Goal: Task Accomplishment & Management: Manage account settings

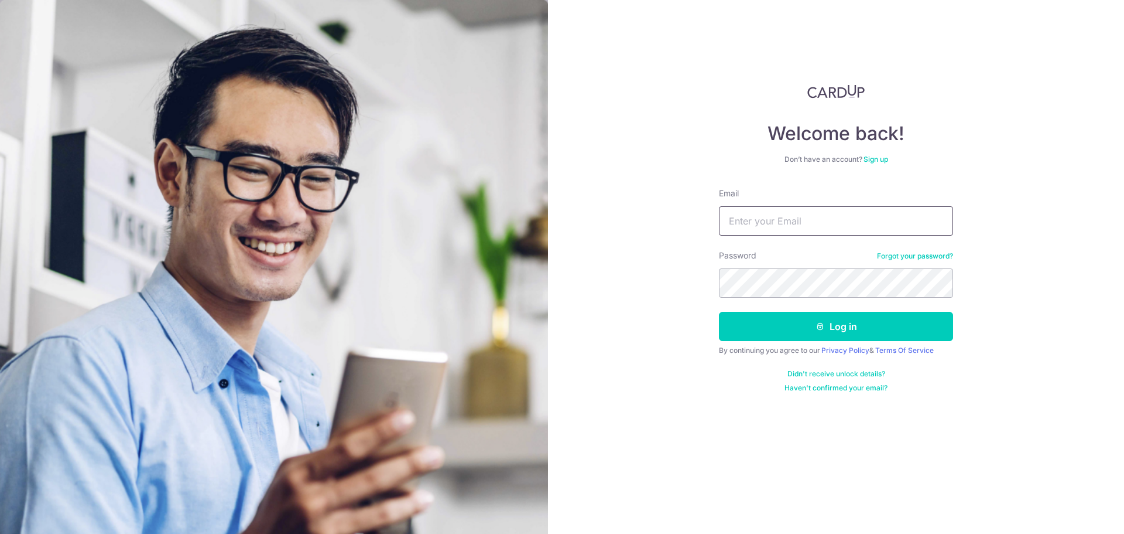
click at [834, 217] on input "Email" at bounding box center [836, 220] width 234 height 29
paste input "testcardup@gmail.com"
type input "testcardup@gmail.com"
click at [784, 326] on button "Log in" at bounding box center [836, 326] width 234 height 29
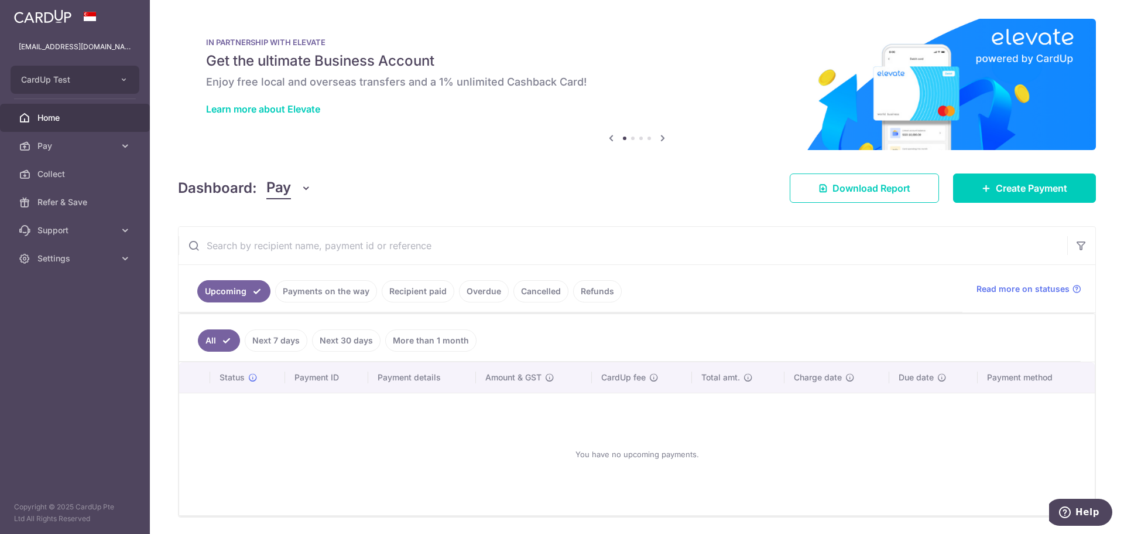
click at [660, 135] on icon at bounding box center [663, 138] width 14 height 15
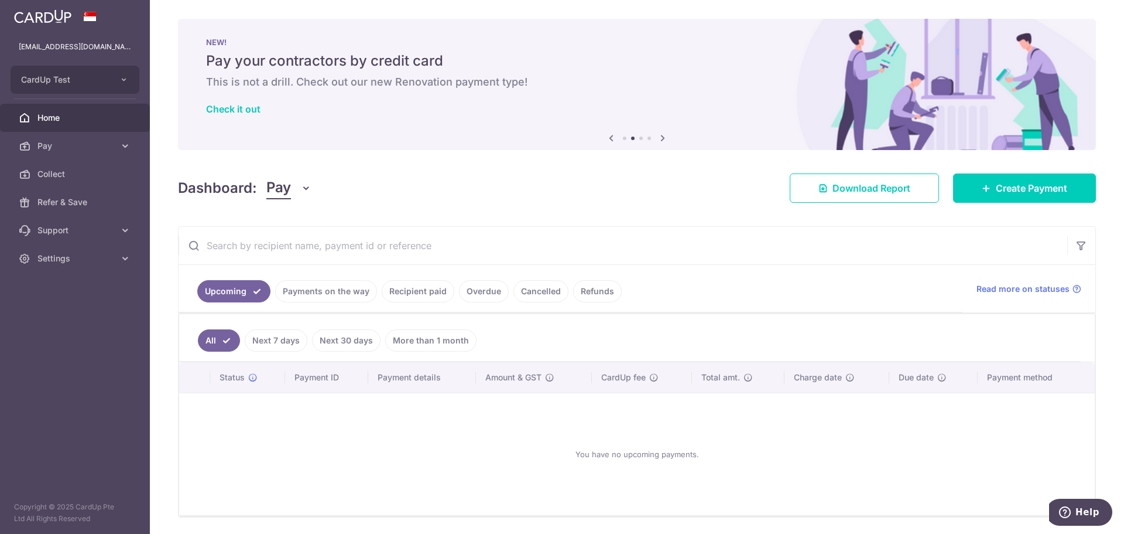
click at [661, 136] on icon at bounding box center [663, 138] width 14 height 15
click at [661, 137] on icon at bounding box center [663, 138] width 14 height 15
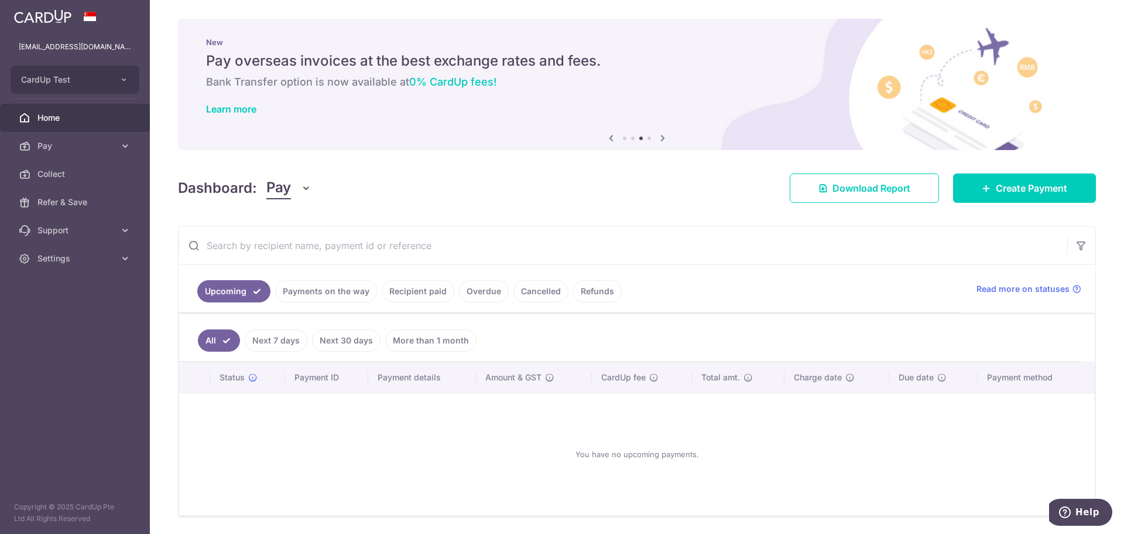
click at [661, 137] on icon at bounding box center [663, 138] width 14 height 15
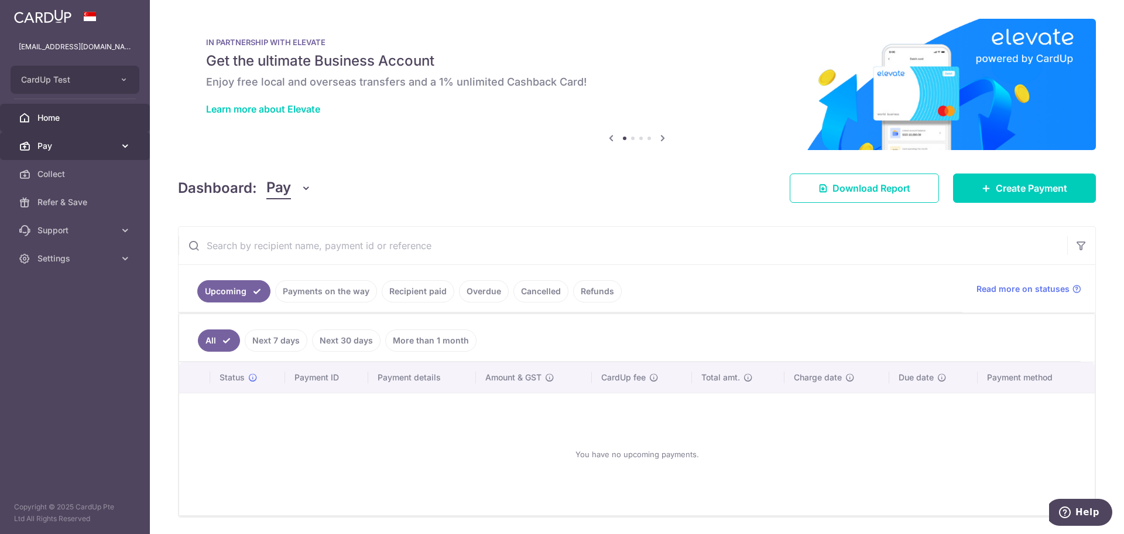
click at [97, 146] on span "Pay" at bounding box center [75, 146] width 77 height 12
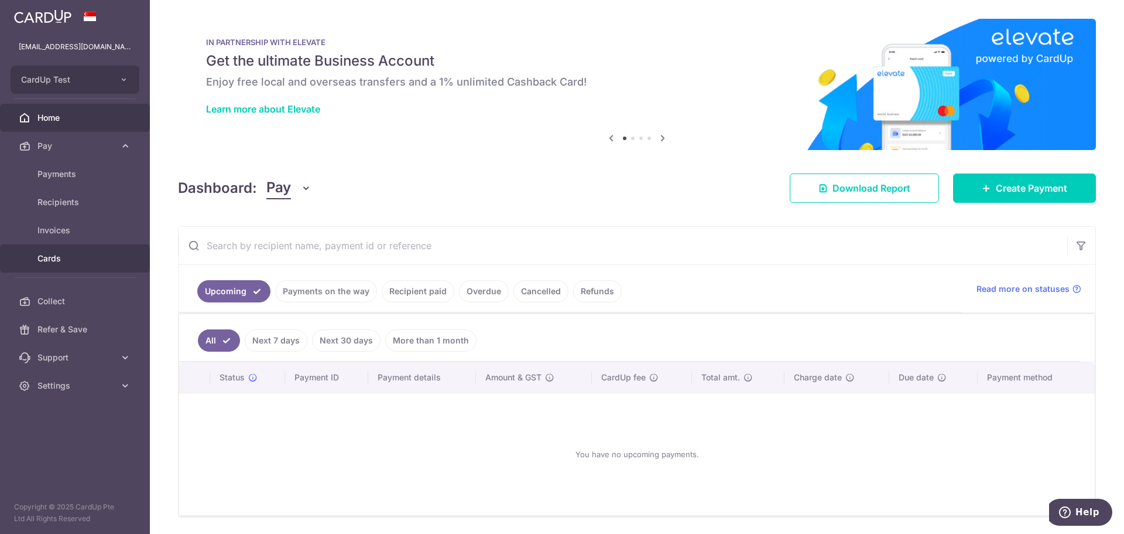
click at [82, 253] on span "Cards" at bounding box center [75, 258] width 77 height 12
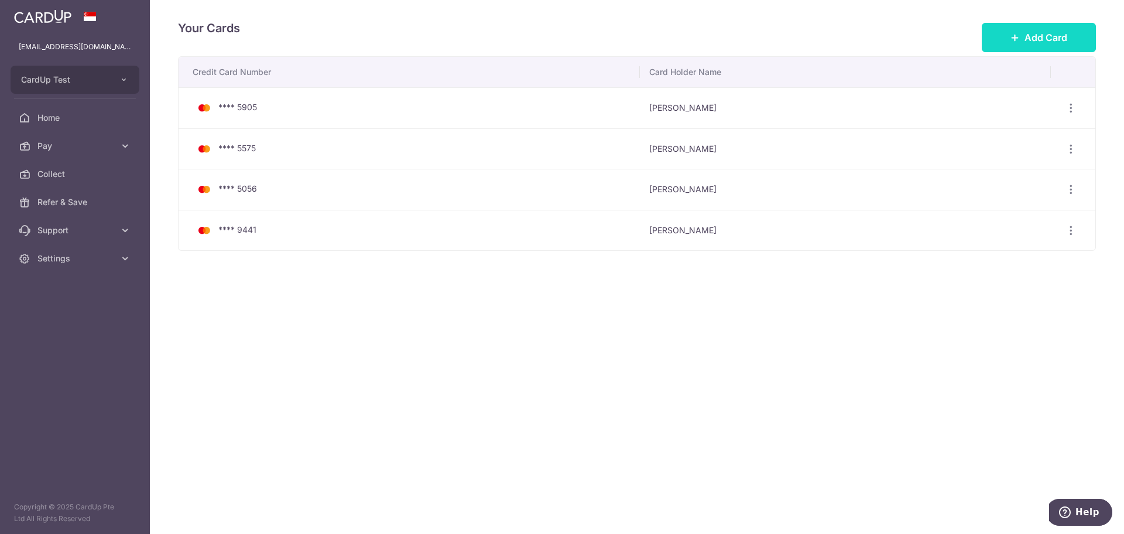
click at [1078, 32] on button "Add Card" at bounding box center [1039, 37] width 114 height 29
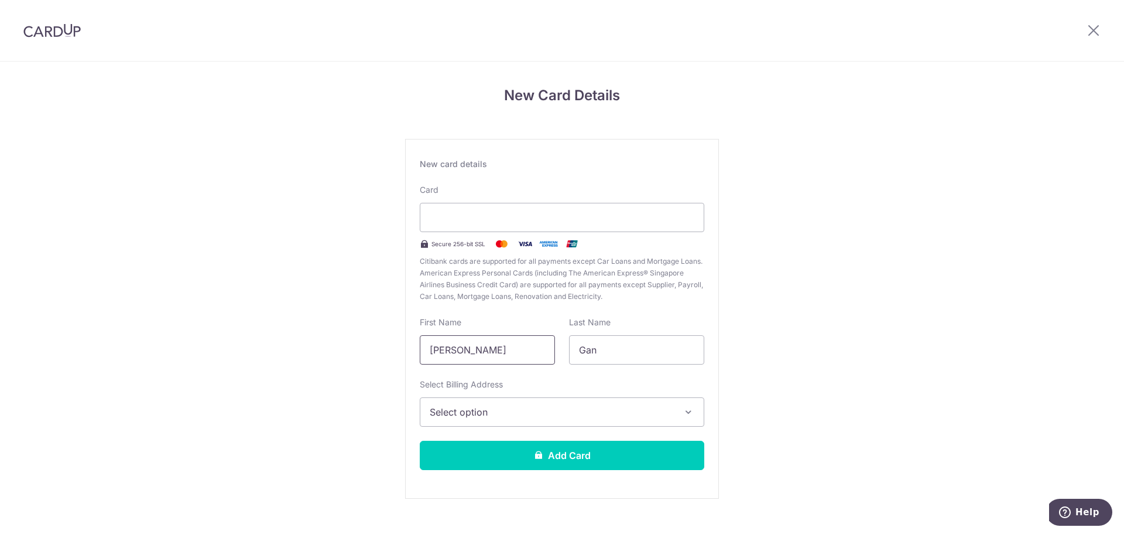
drag, startPoint x: 505, startPoint y: 359, endPoint x: 380, endPoint y: 351, distance: 125.0
click at [379, 350] on div "New Card Details New card details Card Secure 256-bit SSL Citibank cards are su…" at bounding box center [562, 307] width 1124 height 492
type input "[PERSON_NAME]"
type input "Syailendra"
click at [667, 403] on button "Select option" at bounding box center [562, 411] width 285 height 29
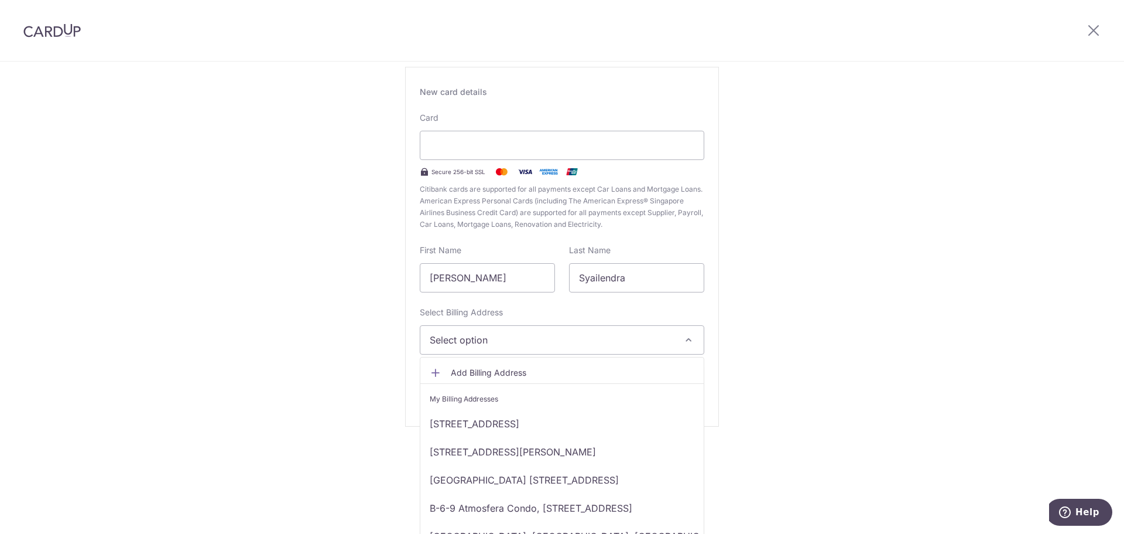
scroll to position [74, 0]
click at [495, 368] on span "Add Billing Address" at bounding box center [573, 371] width 244 height 12
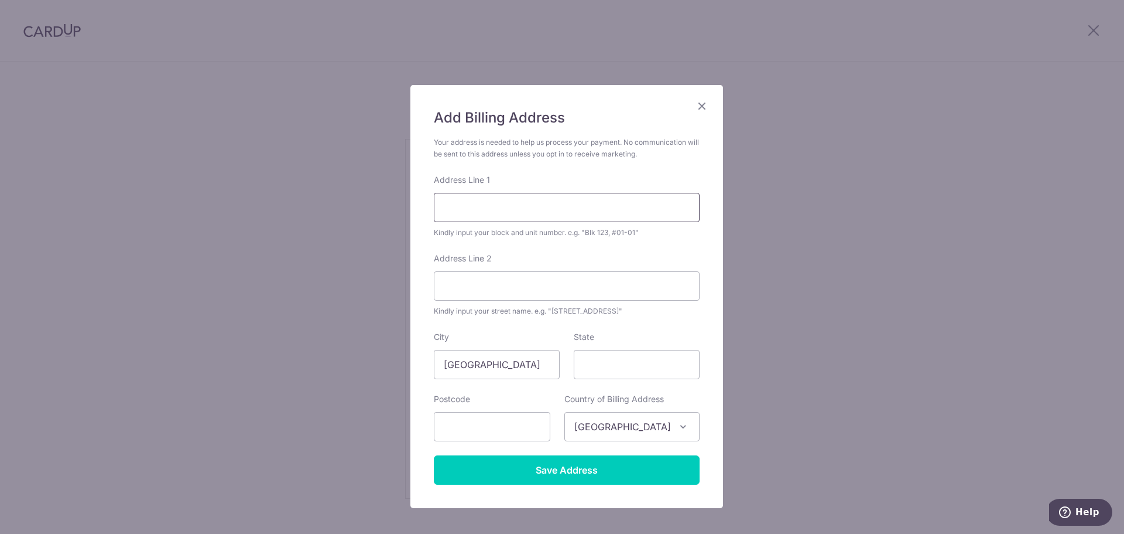
click at [464, 206] on input "Address Line 1" at bounding box center [567, 207] width 266 height 29
click at [550, 211] on input "B-6-9 Atmosfera Condo" at bounding box center [567, 207] width 266 height 29
type input "B-6-9 Atmosfera Condo"
click at [581, 186] on div "Address Line 1 B-6-9 Atmosfera Condo Kindly input your block and unit number. e…" at bounding box center [567, 206] width 266 height 64
click at [570, 209] on input "B-6-9 Atmosfera Condo" at bounding box center [567, 207] width 266 height 29
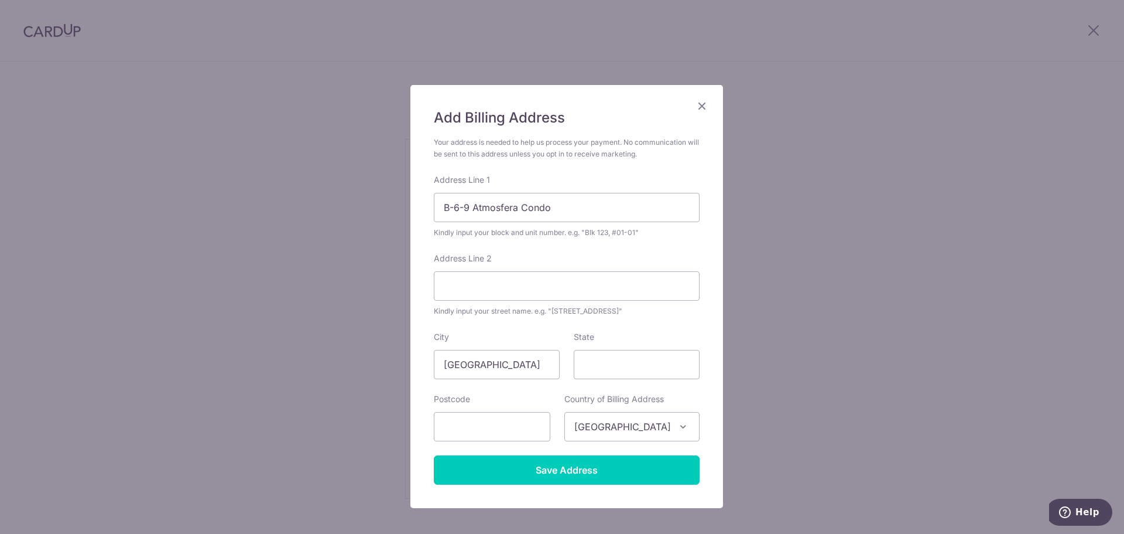
click at [440, 249] on form "Your address is needed to help us process your payment. No communication will b…" at bounding box center [567, 310] width 266 height 348
click at [557, 212] on input "B-6-9 Atmosfera Condo" at bounding box center [567, 207] width 266 height 29
type input "[GEOGRAPHIC_DATA]"
type input "47170"
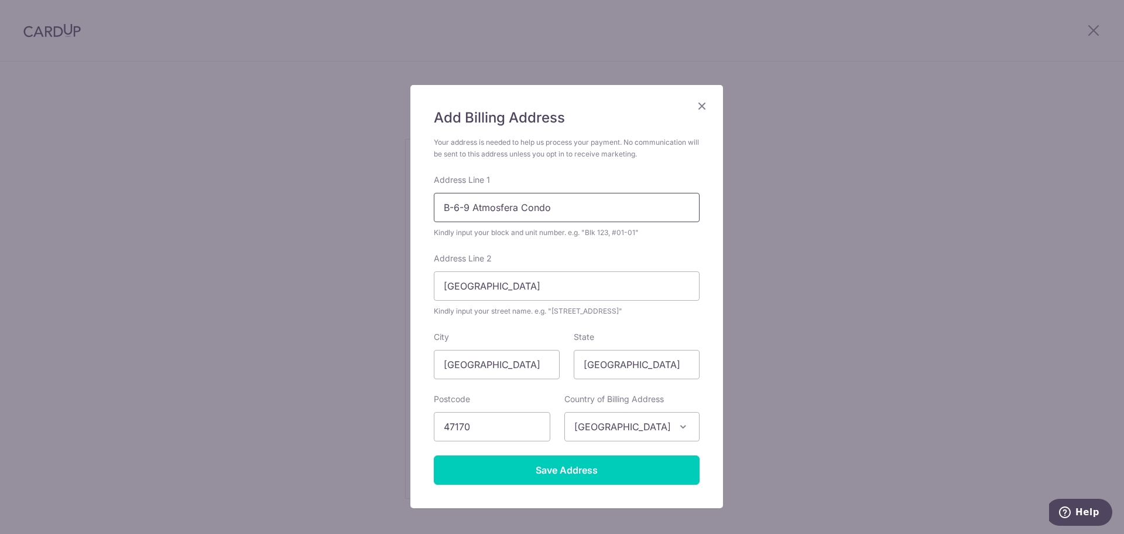
click at [556, 203] on input "B-6-9 Atmosfera Condo" at bounding box center [567, 207] width 266 height 29
type input "B-6-9 Atmosfera Condo"
click at [613, 293] on input "[GEOGRAPHIC_DATA]" at bounding box center [567, 285] width 266 height 29
type input "[GEOGRAPHIC_DATA]"
drag, startPoint x: 659, startPoint y: 373, endPoint x: 644, endPoint y: 375, distance: 15.3
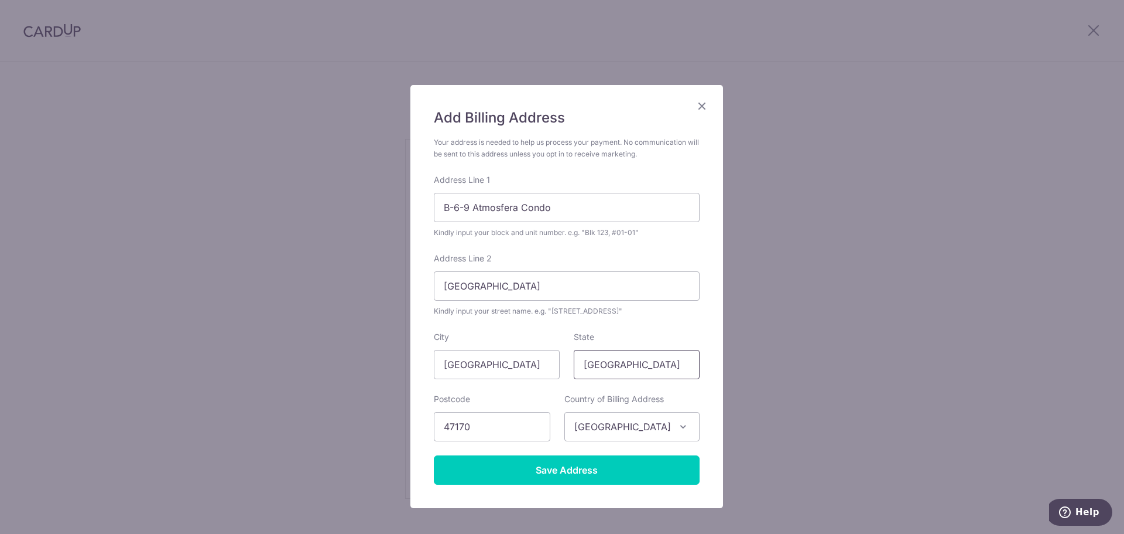
click at [659, 373] on input "[GEOGRAPHIC_DATA]" at bounding box center [637, 364] width 126 height 29
click at [510, 370] on input "[GEOGRAPHIC_DATA]" at bounding box center [497, 364] width 126 height 29
type input "Puchong"
click at [646, 371] on input "[GEOGRAPHIC_DATA]" at bounding box center [637, 364] width 126 height 29
type input "[GEOGRAPHIC_DATA]"
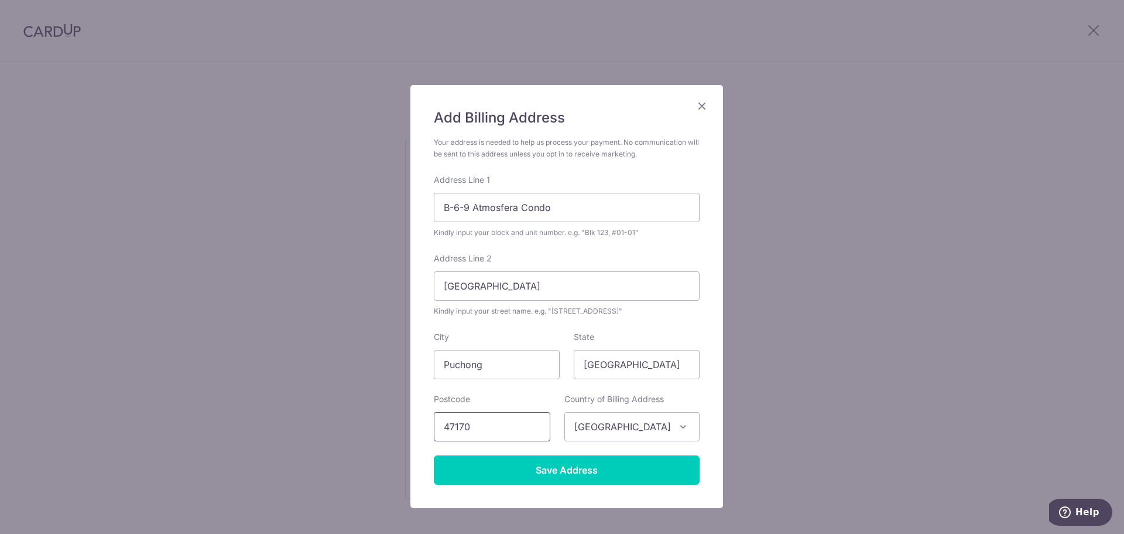
click at [503, 430] on input "47170" at bounding box center [492, 426] width 117 height 29
type input "47170"
click at [641, 427] on span "[GEOGRAPHIC_DATA]" at bounding box center [632, 426] width 134 height 28
type input "mala"
select select "159"
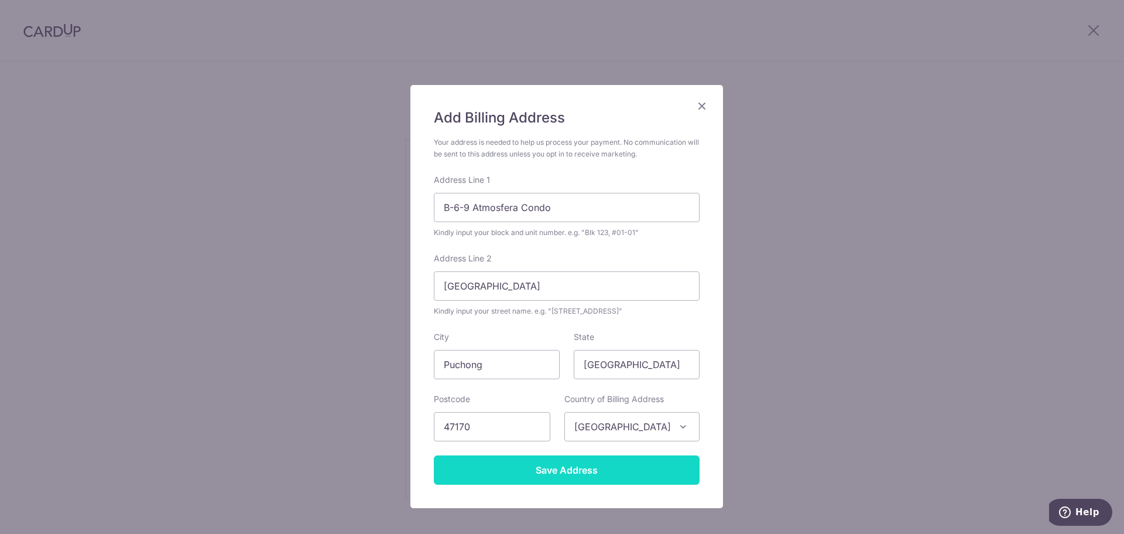
click at [599, 476] on input "Save Address" at bounding box center [567, 469] width 266 height 29
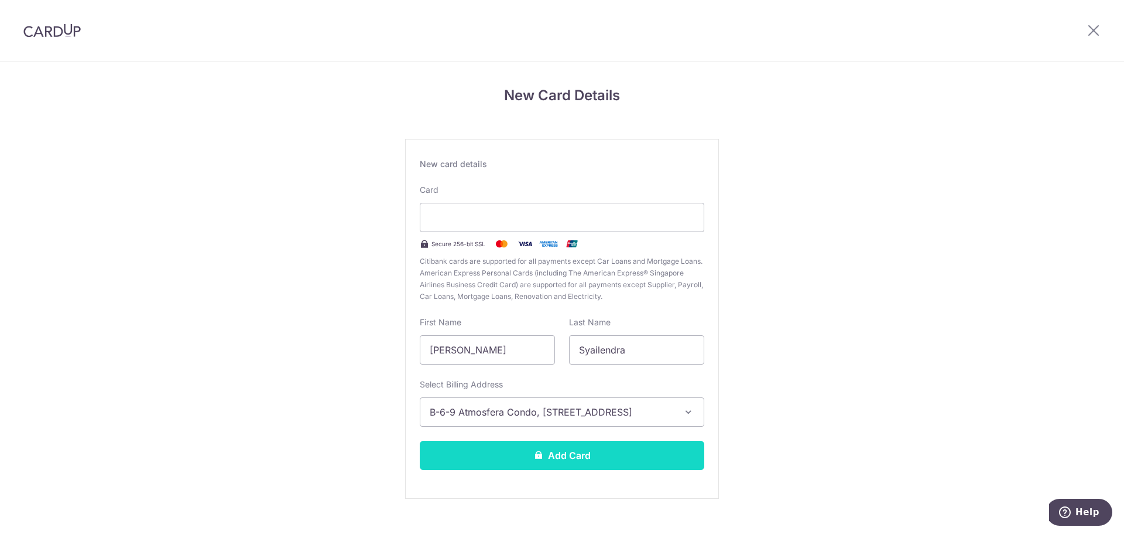
click at [629, 460] on button "Add Card" at bounding box center [562, 454] width 285 height 29
click at [671, 447] on button "Add Card" at bounding box center [562, 454] width 285 height 29
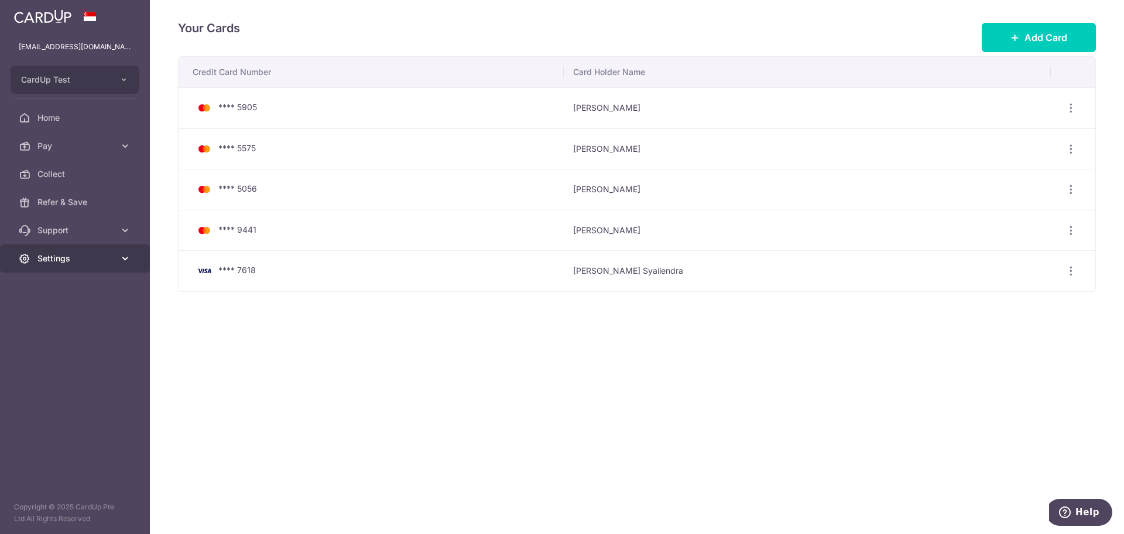
click at [114, 261] on span "Settings" at bounding box center [75, 258] width 77 height 12
click at [59, 318] on span "Logout" at bounding box center [75, 315] width 77 height 12
